Goal: Information Seeking & Learning: Learn about a topic

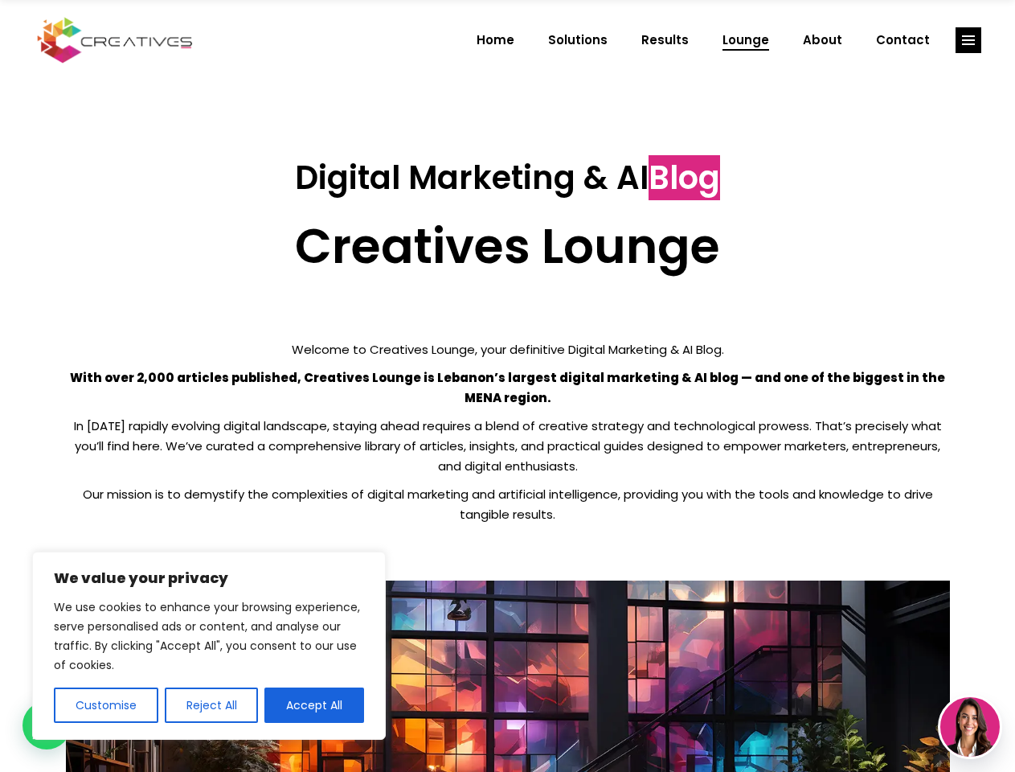
click at [507, 386] on p "With over 2,000 articles published, Creatives Lounge is Lebanon’s largest digit…" at bounding box center [508, 387] width 884 height 40
click at [105, 705] on button "Customise" at bounding box center [106, 704] width 105 height 35
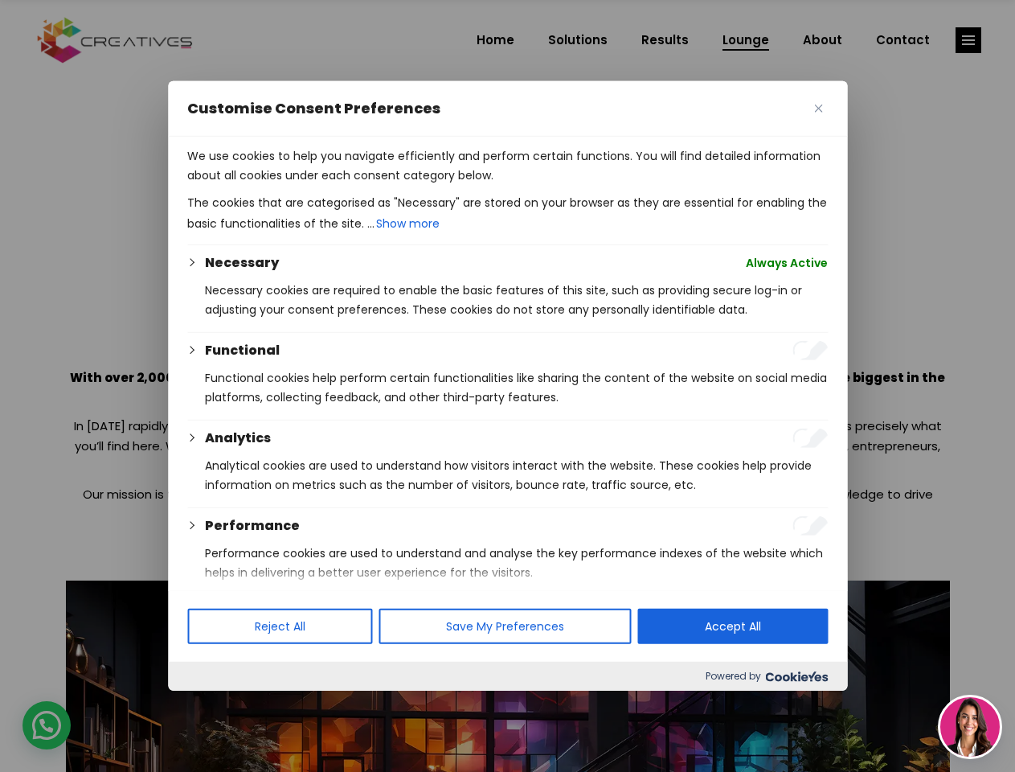
click at [211, 705] on div at bounding box center [507, 386] width 1015 height 772
click at [314, 185] on p "We use cookies to help you navigate efficiently and perform certain functions. …" at bounding box center [507, 165] width 641 height 39
click at [969, 40] on div at bounding box center [507, 386] width 1015 height 772
click at [970, 727] on img at bounding box center [970, 726] width 59 height 59
